Goal: Check status

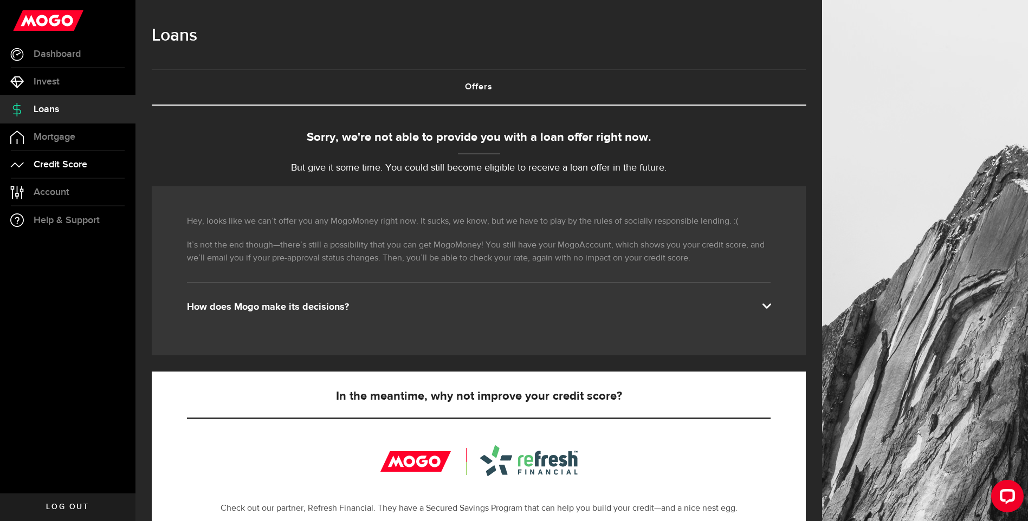
click at [54, 160] on span "Credit Score" at bounding box center [61, 165] width 54 height 10
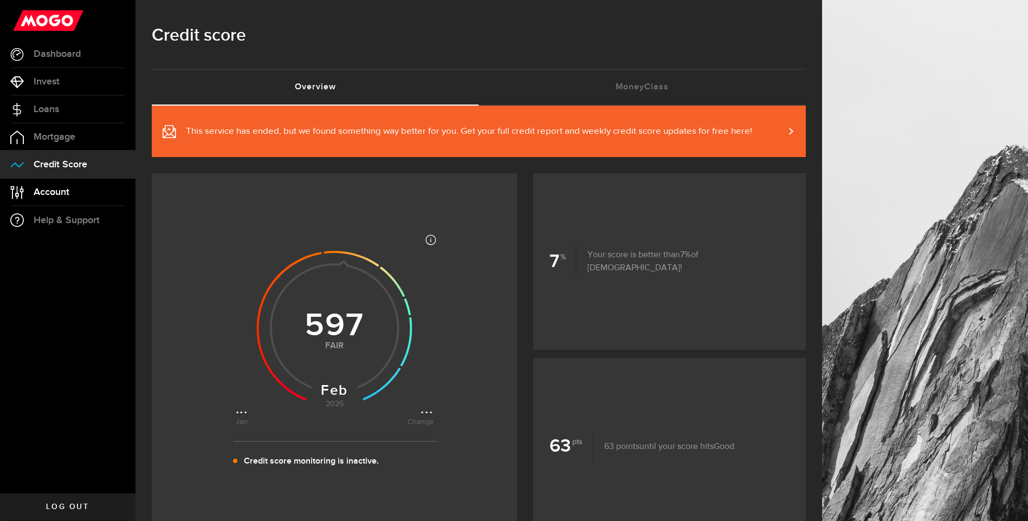
click at [60, 184] on link "Account Compte" at bounding box center [67, 192] width 135 height 27
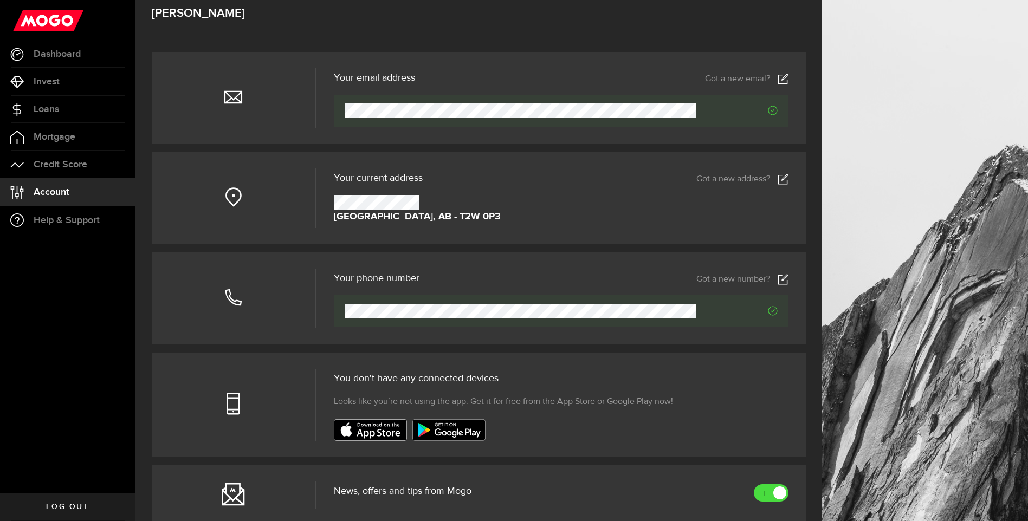
scroll to position [32, 0]
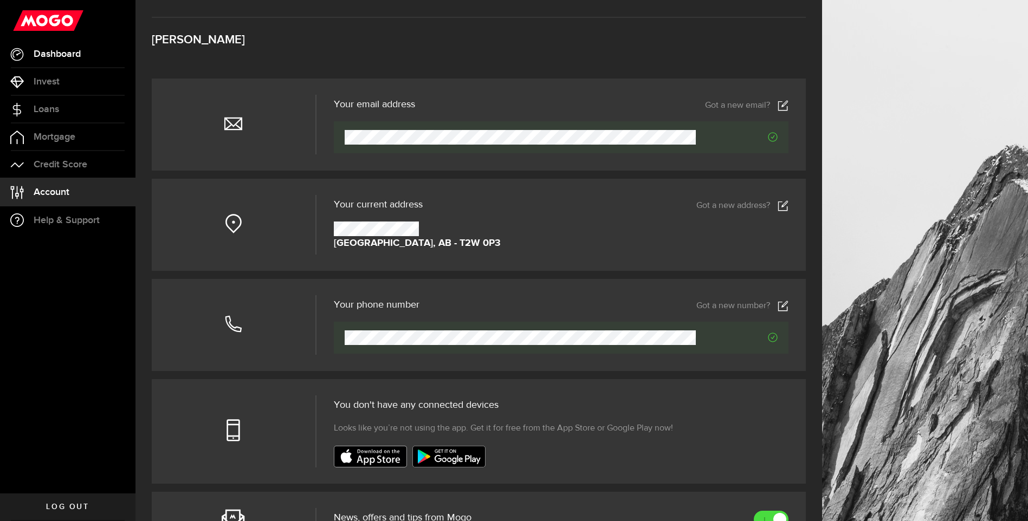
click at [66, 48] on link "Dashboard" at bounding box center [67, 54] width 135 height 27
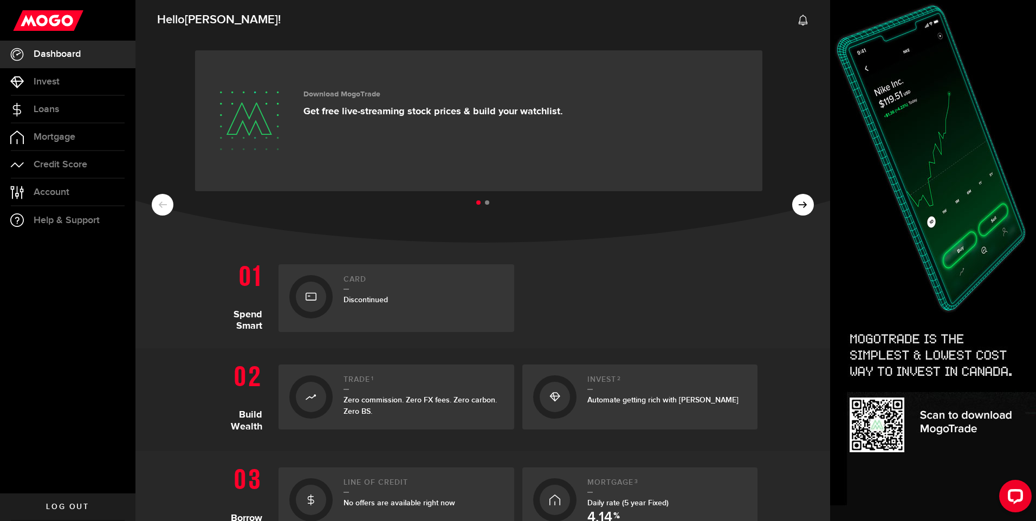
click at [364, 299] on span "Discontinued" at bounding box center [366, 299] width 44 height 9
click at [308, 301] on icon at bounding box center [311, 296] width 11 height 17
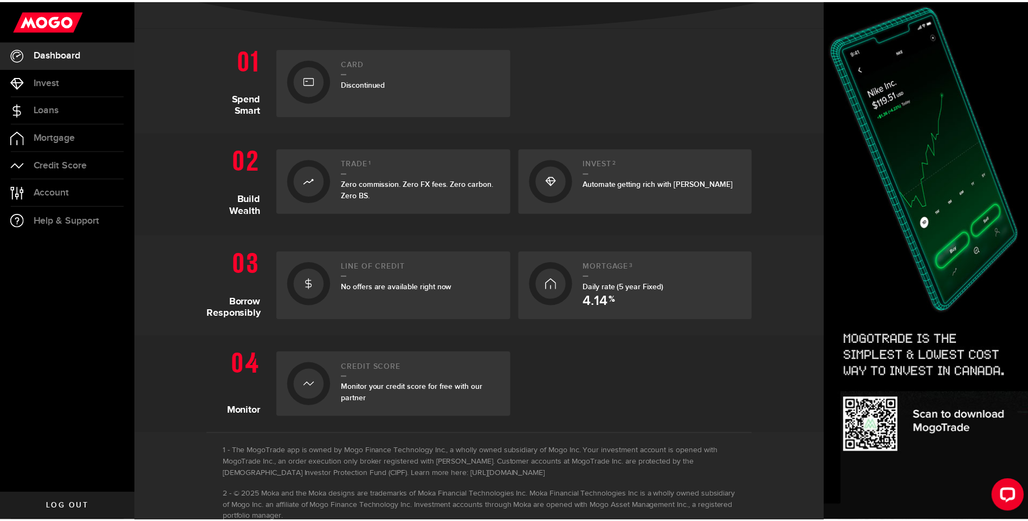
scroll to position [217, 0]
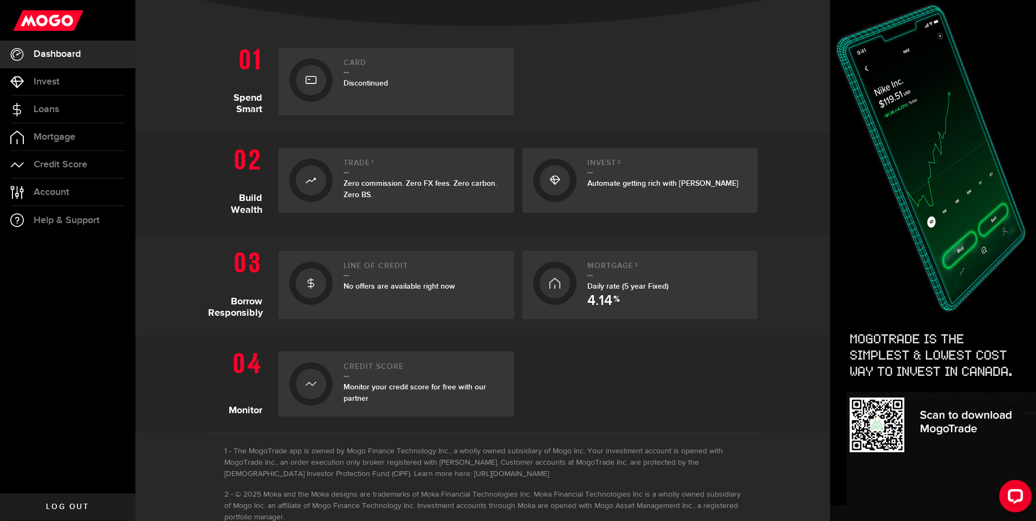
click at [306, 285] on icon at bounding box center [311, 283] width 11 height 17
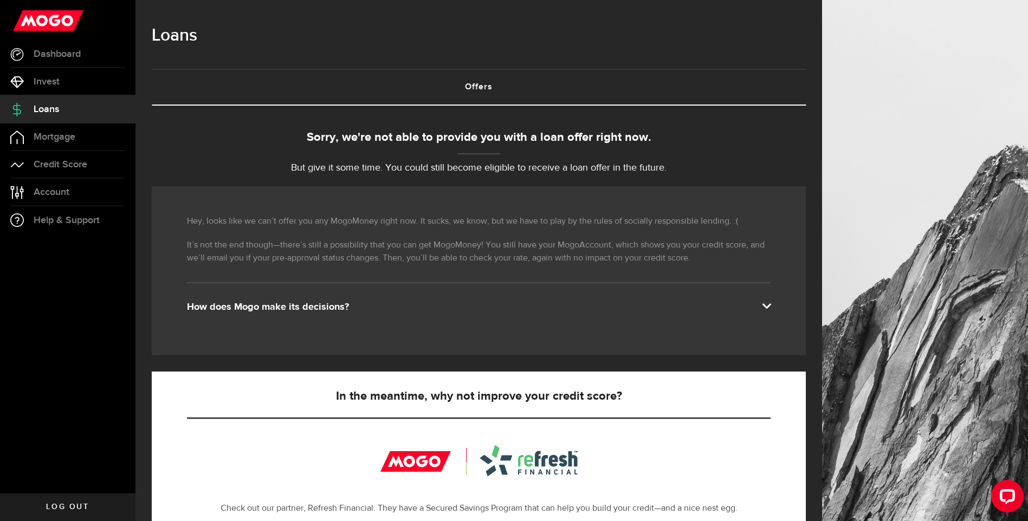
scroll to position [210, 0]
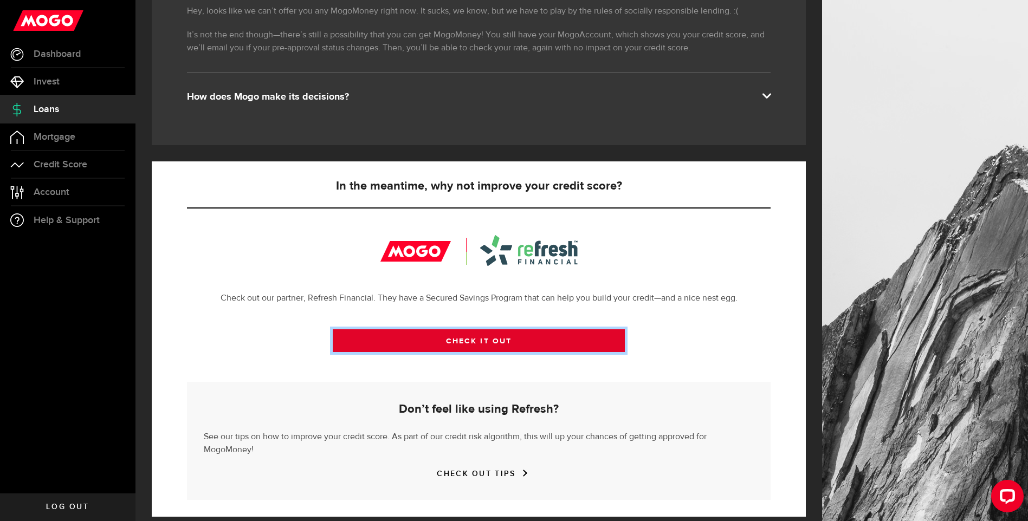
click at [496, 340] on link "CHECK IT OUT" at bounding box center [479, 341] width 292 height 23
